Goal: Information Seeking & Learning: Learn about a topic

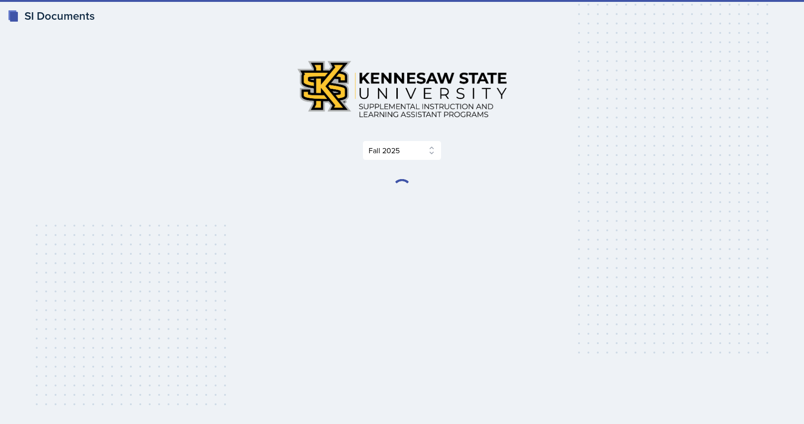
select select "2bed604d-1099-4043-b1bc-2365e8740244"
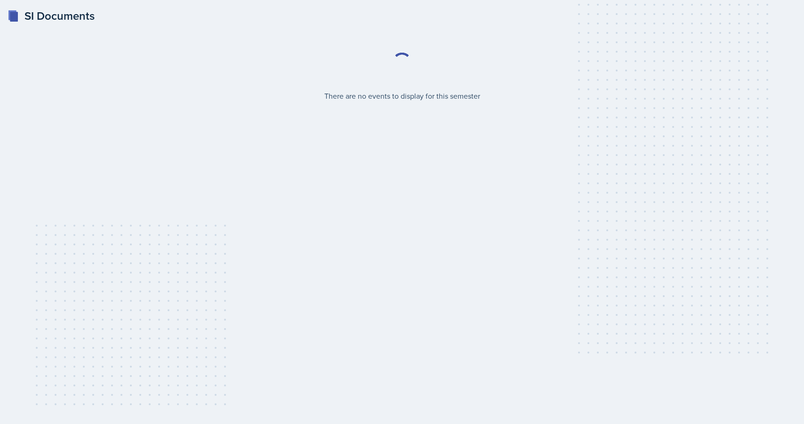
select select "2bed604d-1099-4043-b1bc-2365e8740244"
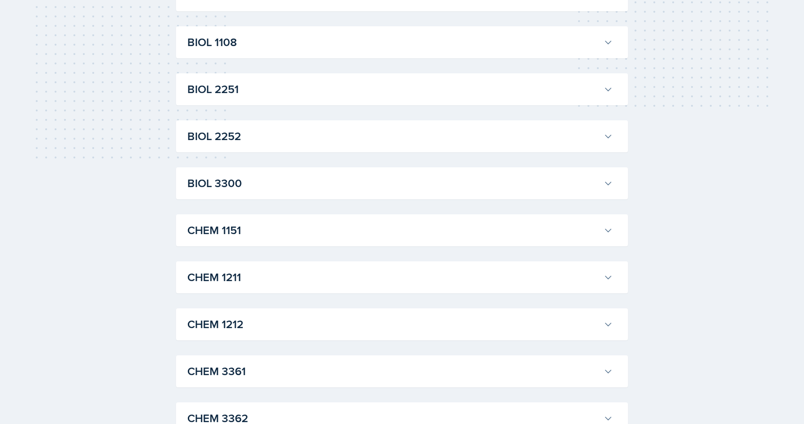
scroll to position [248, 0]
click at [299, 278] on h3 "CHEM 1211" at bounding box center [393, 276] width 412 height 17
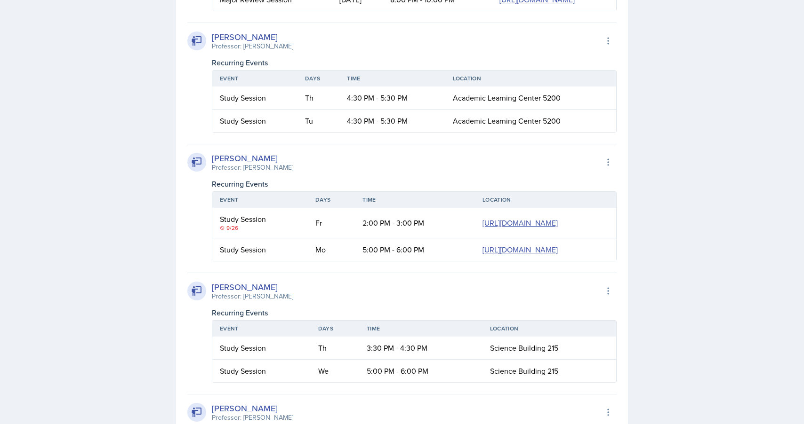
scroll to position [1727, 0]
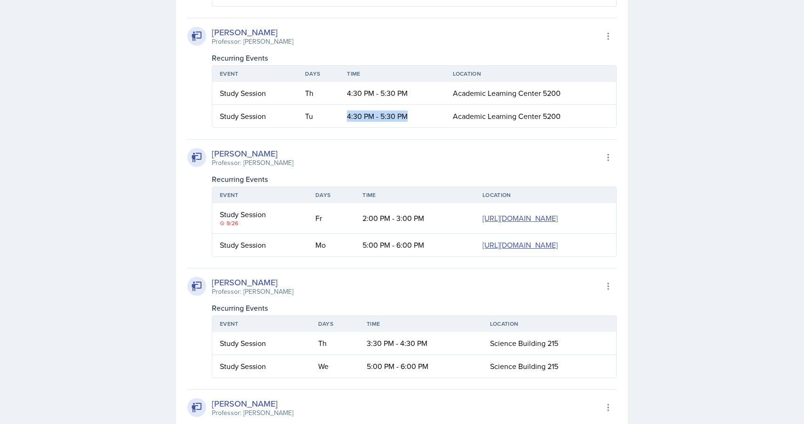
drag, startPoint x: 344, startPoint y: 305, endPoint x: 406, endPoint y: 305, distance: 62.1
click at [407, 127] on td "4:30 PM - 5:30 PM" at bounding box center [391, 116] width 105 height 23
click at [406, 127] on td "4:30 PM - 5:30 PM" at bounding box center [391, 116] width 105 height 23
drag, startPoint x: 329, startPoint y: 303, endPoint x: 387, endPoint y: 311, distance: 58.5
click at [388, 127] on tr "Study Session Tu 4:30 PM - 5:30 PM Academic Learning Center 5200" at bounding box center [414, 116] width 404 height 23
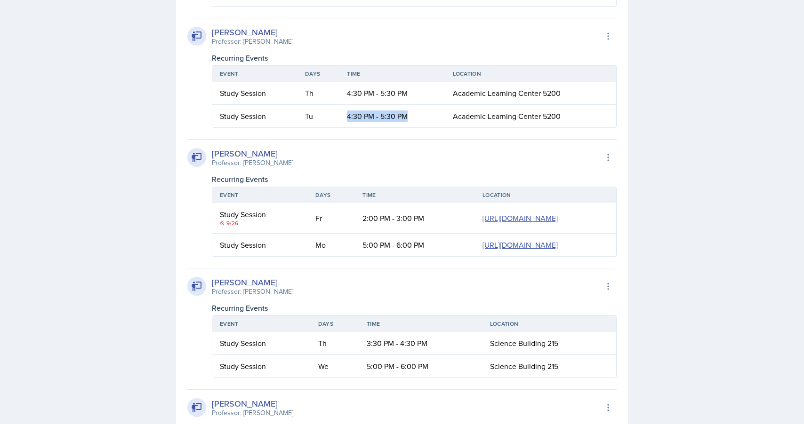
click at [401, 127] on td "4:30 PM - 5:30 PM" at bounding box center [391, 116] width 105 height 23
drag, startPoint x: 219, startPoint y: 305, endPoint x: 576, endPoint y: 306, distance: 356.6
click at [576, 127] on tr "Study Session Tu 4:30 PM - 5:30 PM Academic Learning Center 5200" at bounding box center [414, 116] width 404 height 23
copy tr "Study Session Tu 4:30 PM - 5:30 PM Academic Learning Center 5200"
click at [347, 64] on div "Recurring Events" at bounding box center [414, 57] width 405 height 11
